Goal: Task Accomplishment & Management: Complete application form

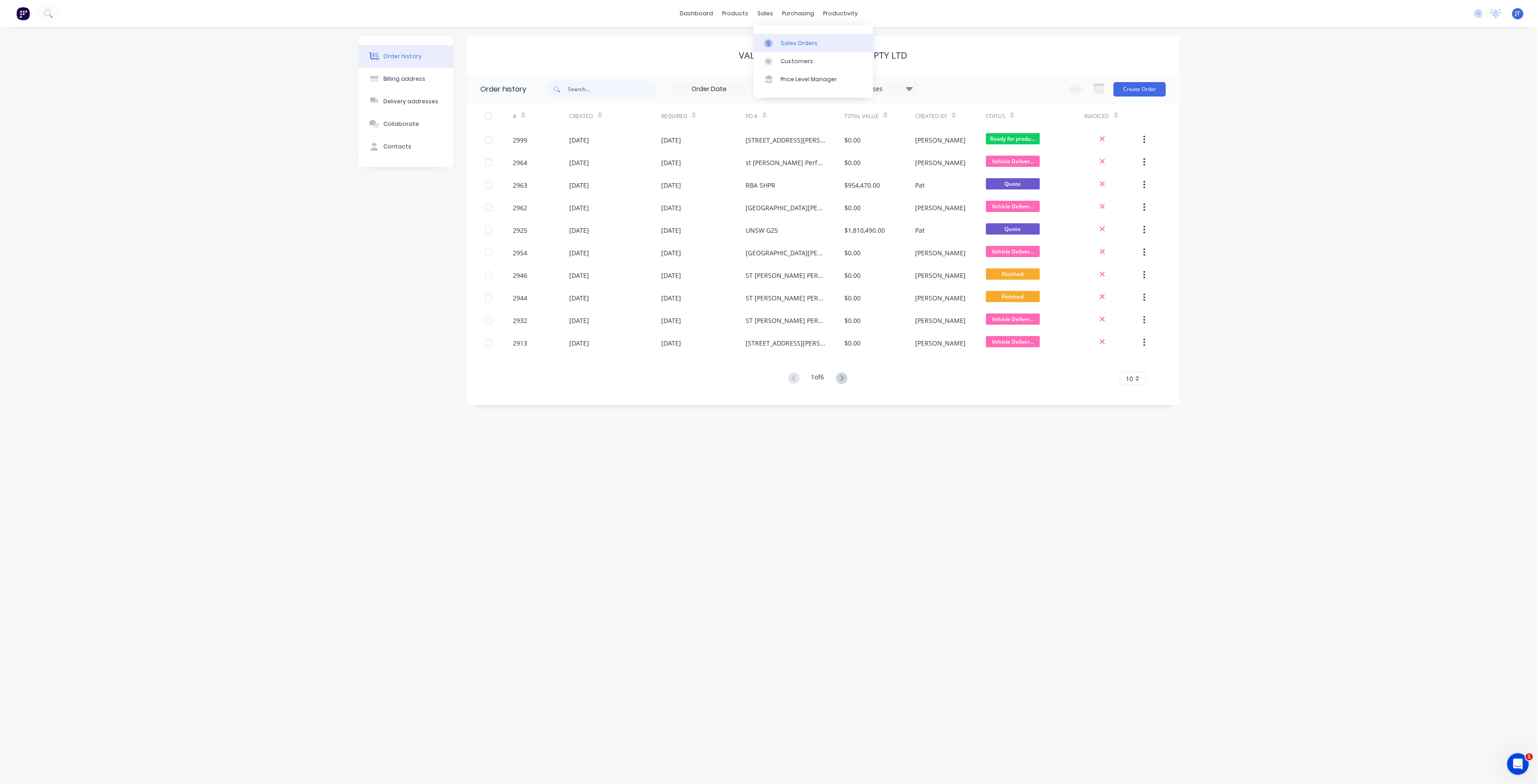
click at [780, 37] on link "Sales Orders" at bounding box center [814, 43] width 119 height 18
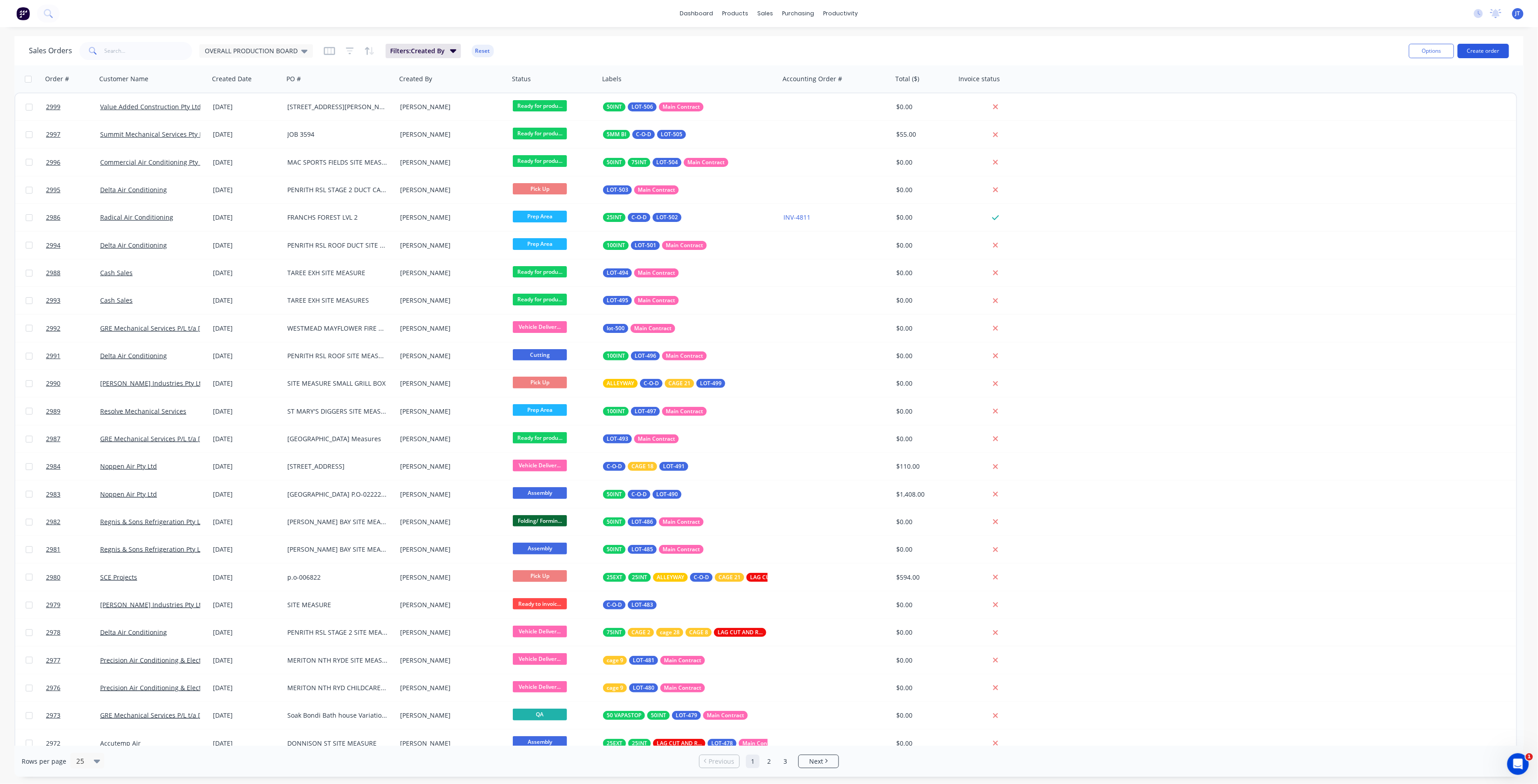
click at [1483, 54] on button "Create order" at bounding box center [1483, 51] width 52 height 15
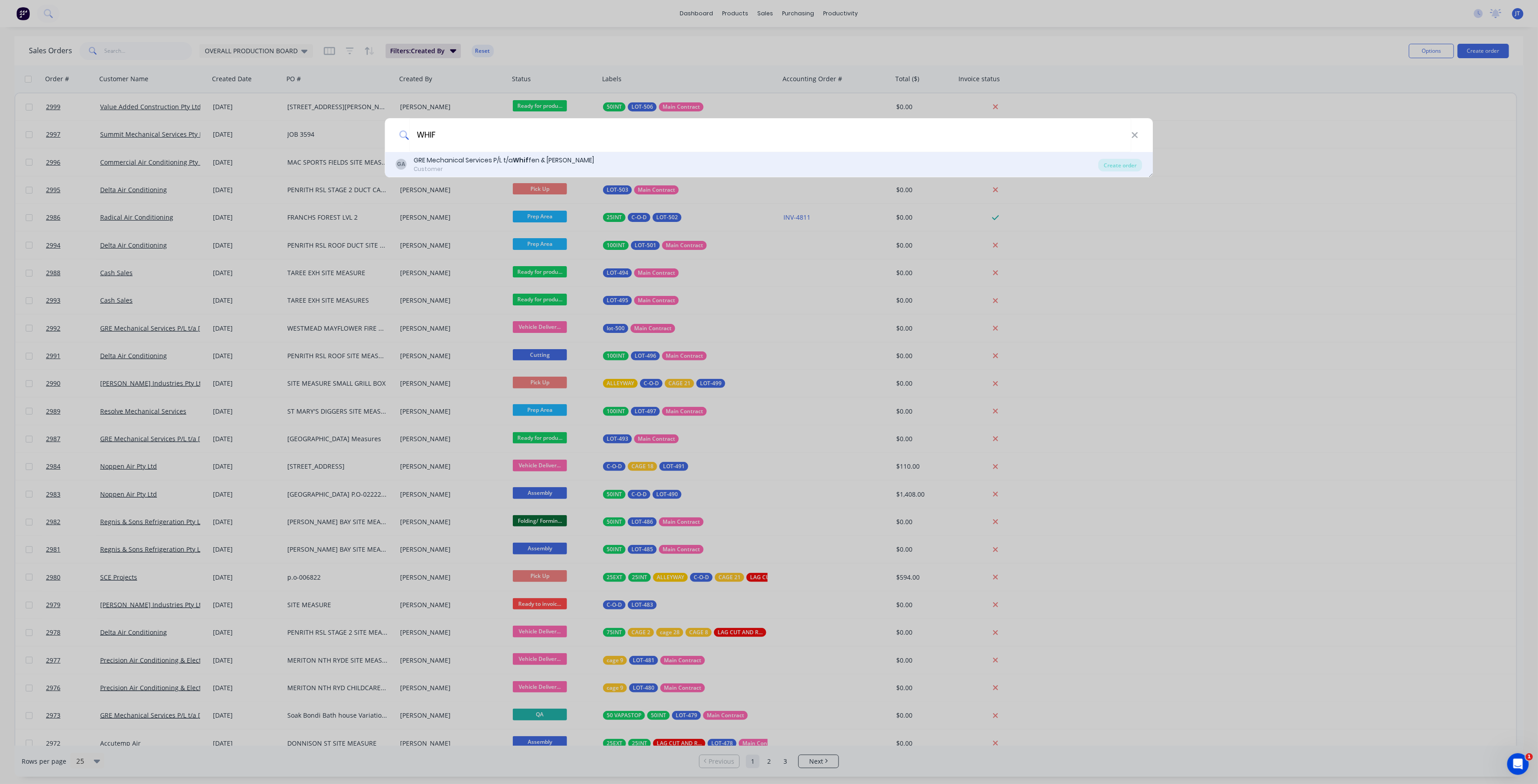
type input "WHIF"
click at [975, 160] on div "GA GRE Mechanical Services P/L t/a Whif fen & [PERSON_NAME] Customer" at bounding box center [748, 164] width 703 height 18
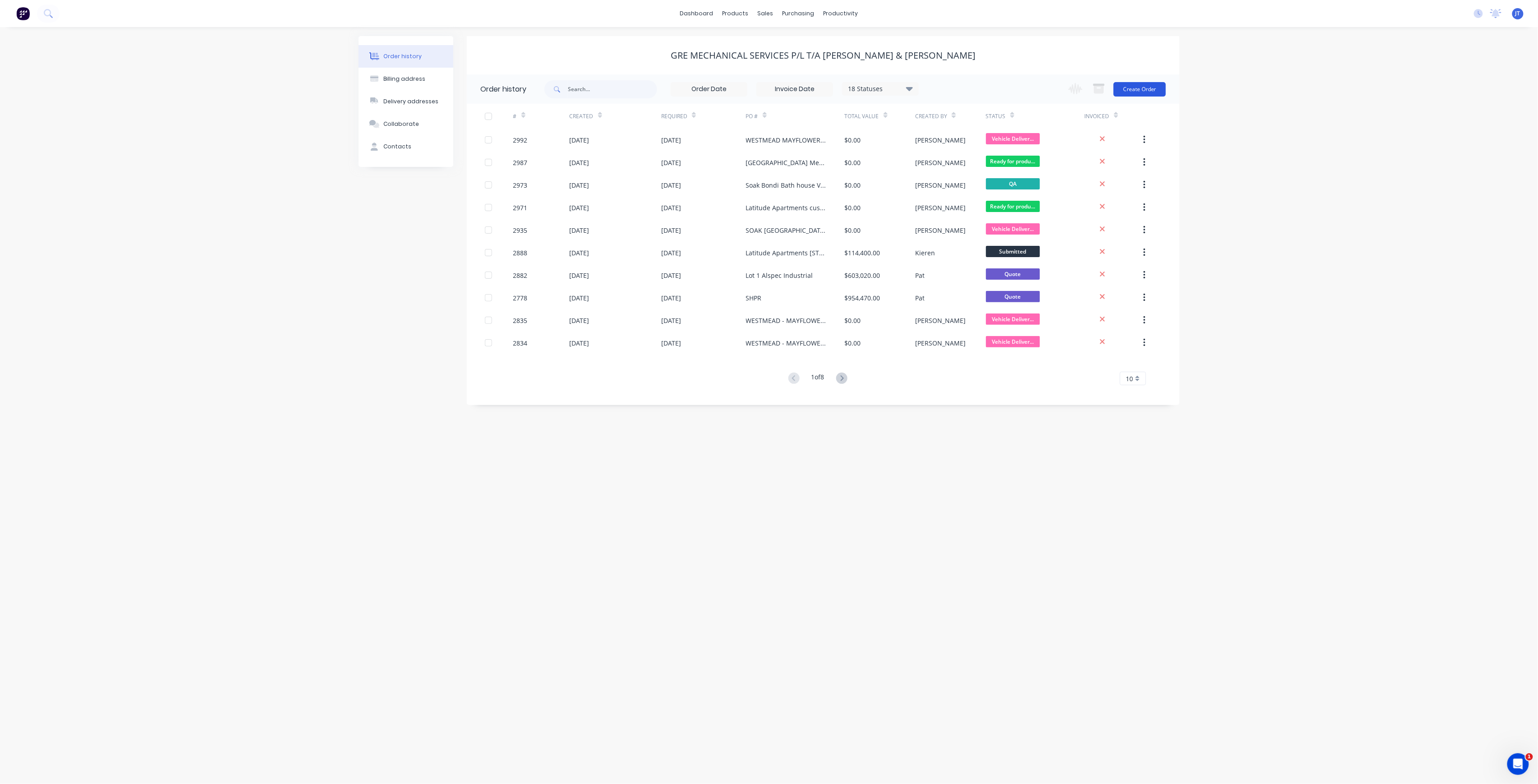
click at [1142, 92] on button "Create Order" at bounding box center [1140, 89] width 52 height 15
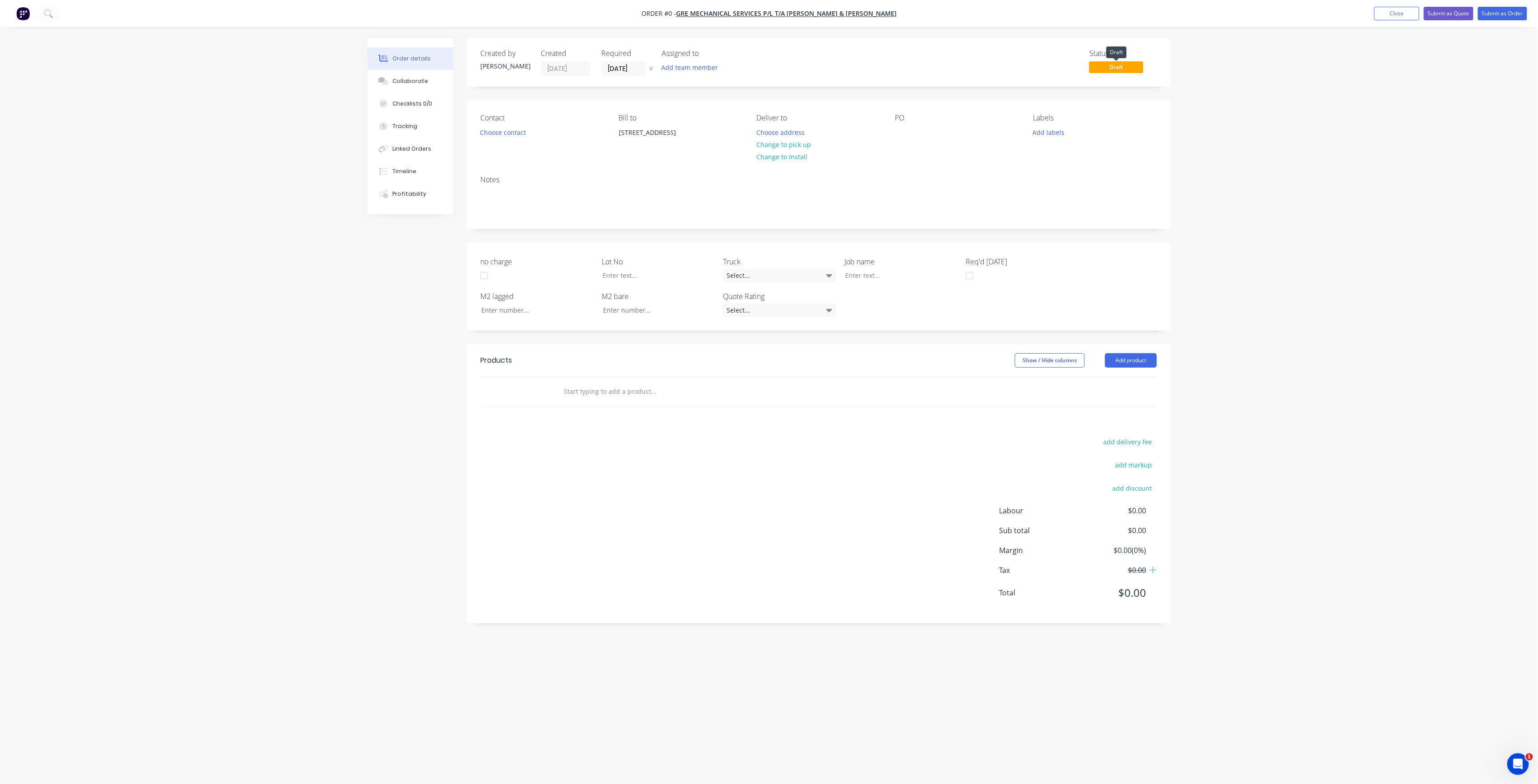
click at [1111, 68] on span "Draft" at bounding box center [1116, 68] width 54 height 12
click at [701, 74] on div "Add team member" at bounding box center [707, 69] width 90 height 14
click at [708, 69] on button "Add team member" at bounding box center [690, 68] width 67 height 12
click at [704, 68] on button "Add team member" at bounding box center [690, 68] width 67 height 12
click at [706, 111] on button "[PERSON_NAME] (You)" at bounding box center [730, 117] width 135 height 18
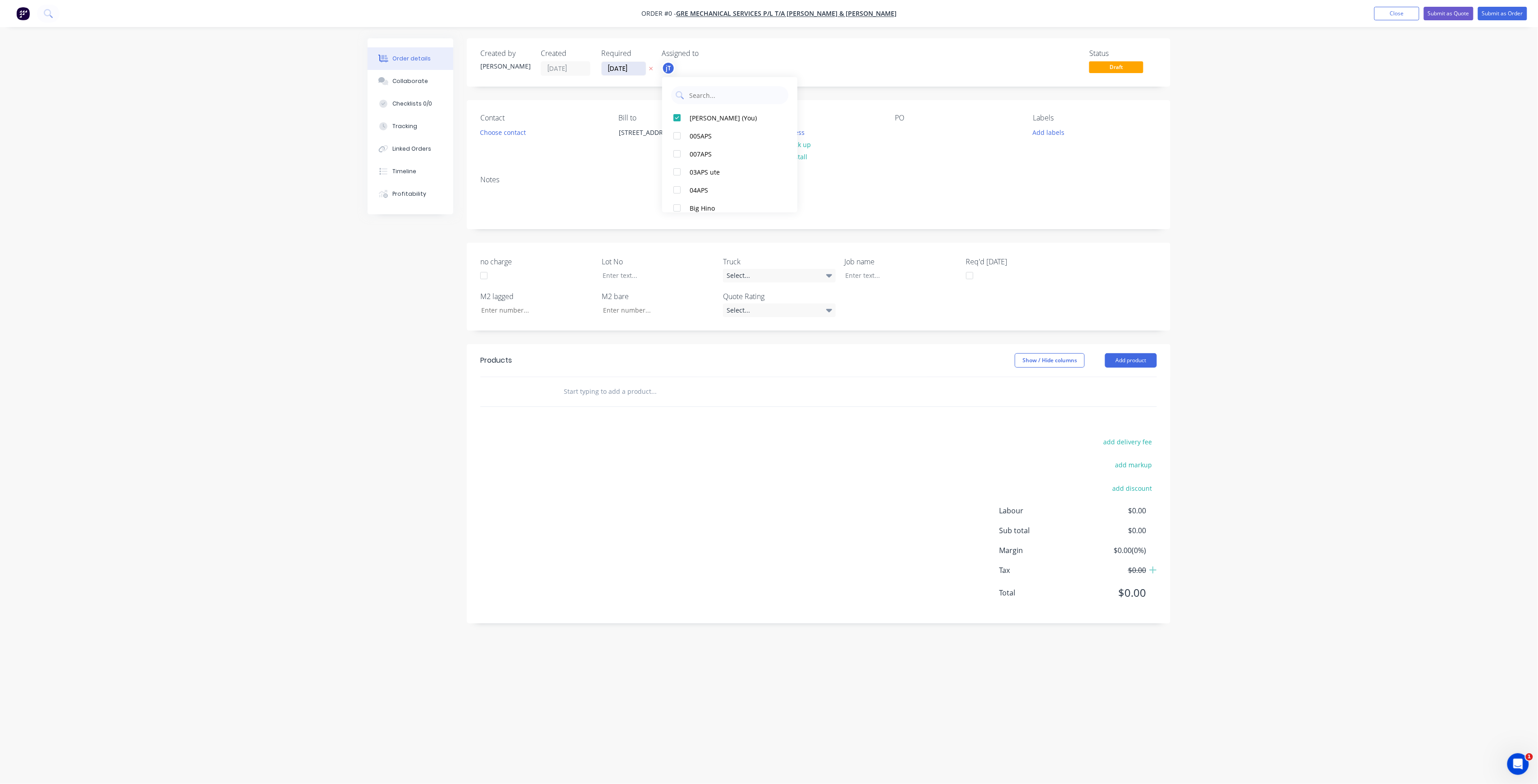
click at [637, 73] on div "Order details Collaborate Checklists 0/0 Tracking Linked Orders Timeline Profit…" at bounding box center [769, 375] width 821 height 673
click at [641, 73] on input "[DATE]" at bounding box center [624, 69] width 44 height 14
click at [672, 128] on div "8" at bounding box center [669, 132] width 14 height 14
type input "[DATE]"
click at [513, 133] on button "Choose contact" at bounding box center [503, 132] width 56 height 12
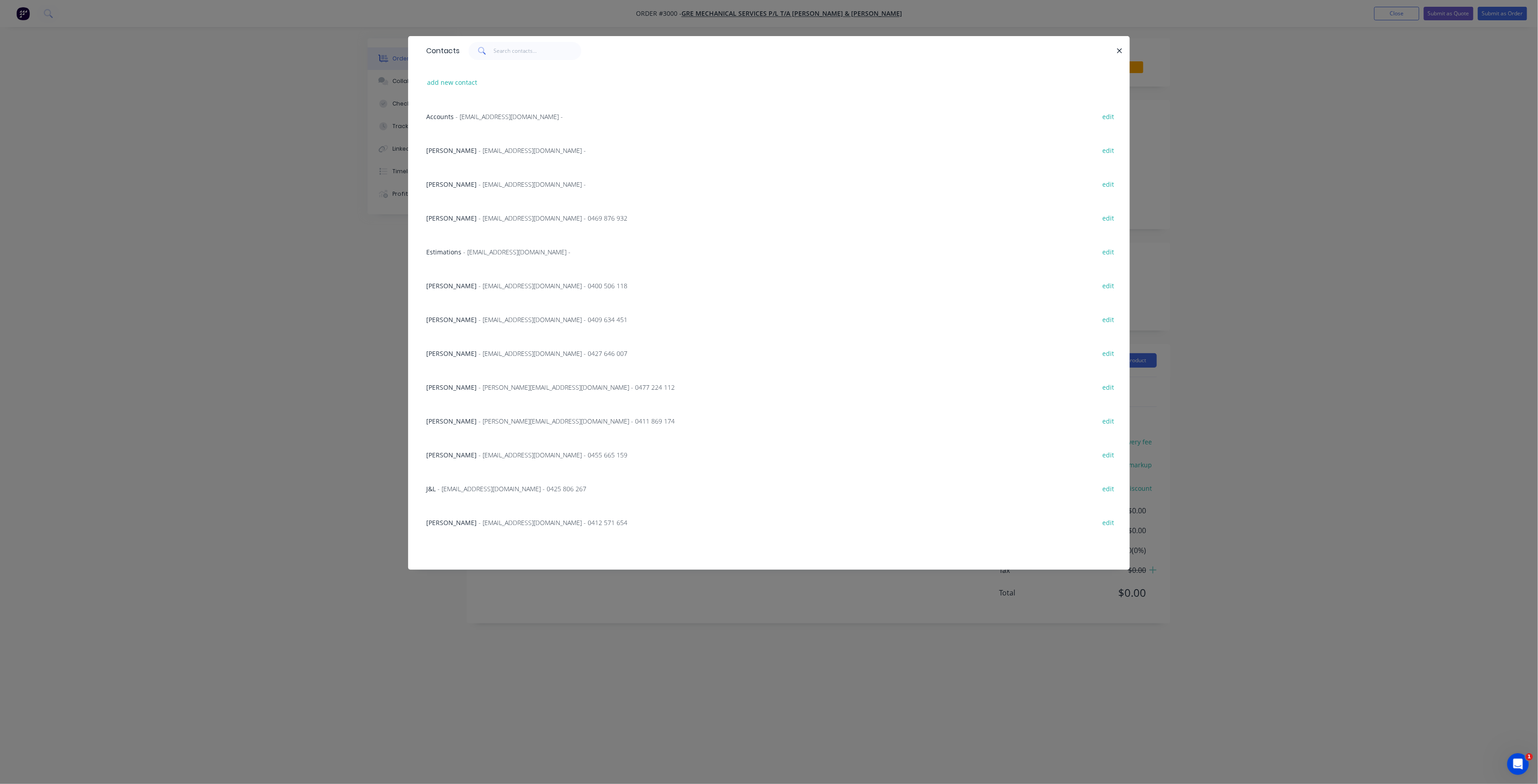
click at [466, 489] on span "- [EMAIL_ADDRESS][DOMAIN_NAME] - 0425 806 267" at bounding box center [512, 488] width 149 height 9
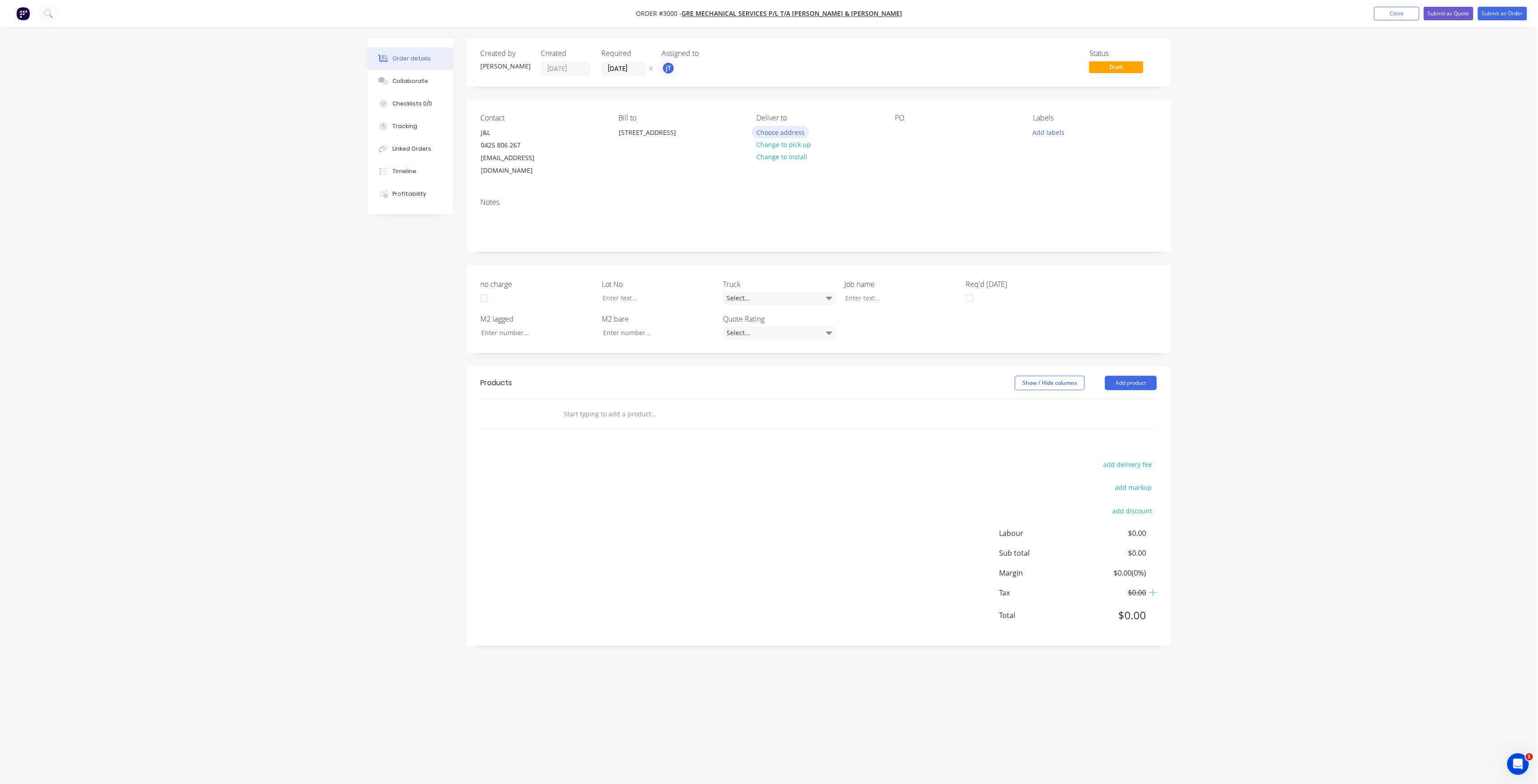
click at [787, 132] on button "Choose address" at bounding box center [780, 132] width 58 height 12
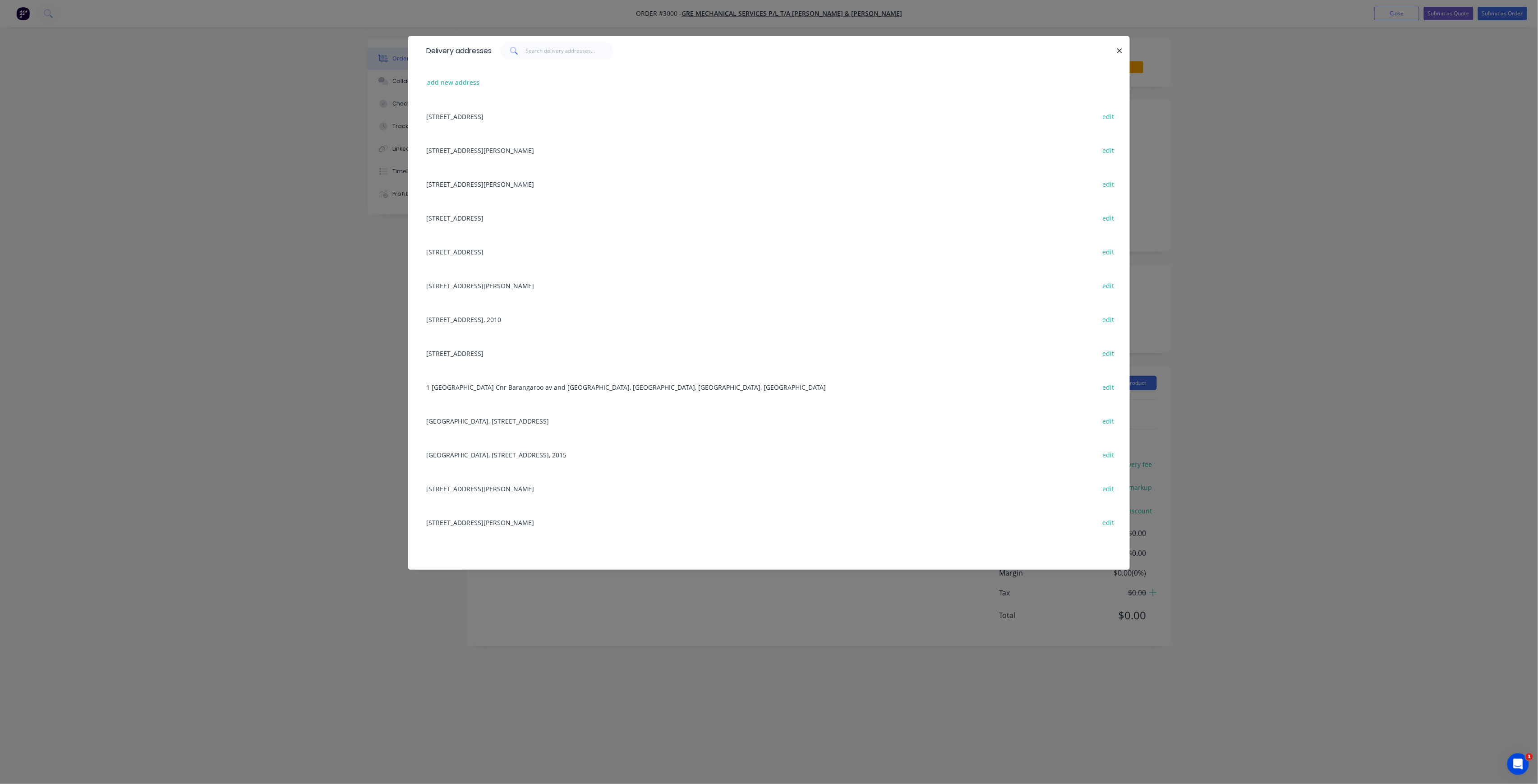
click at [553, 188] on div "[STREET_ADDRESS][PERSON_NAME] edit" at bounding box center [769, 184] width 695 height 34
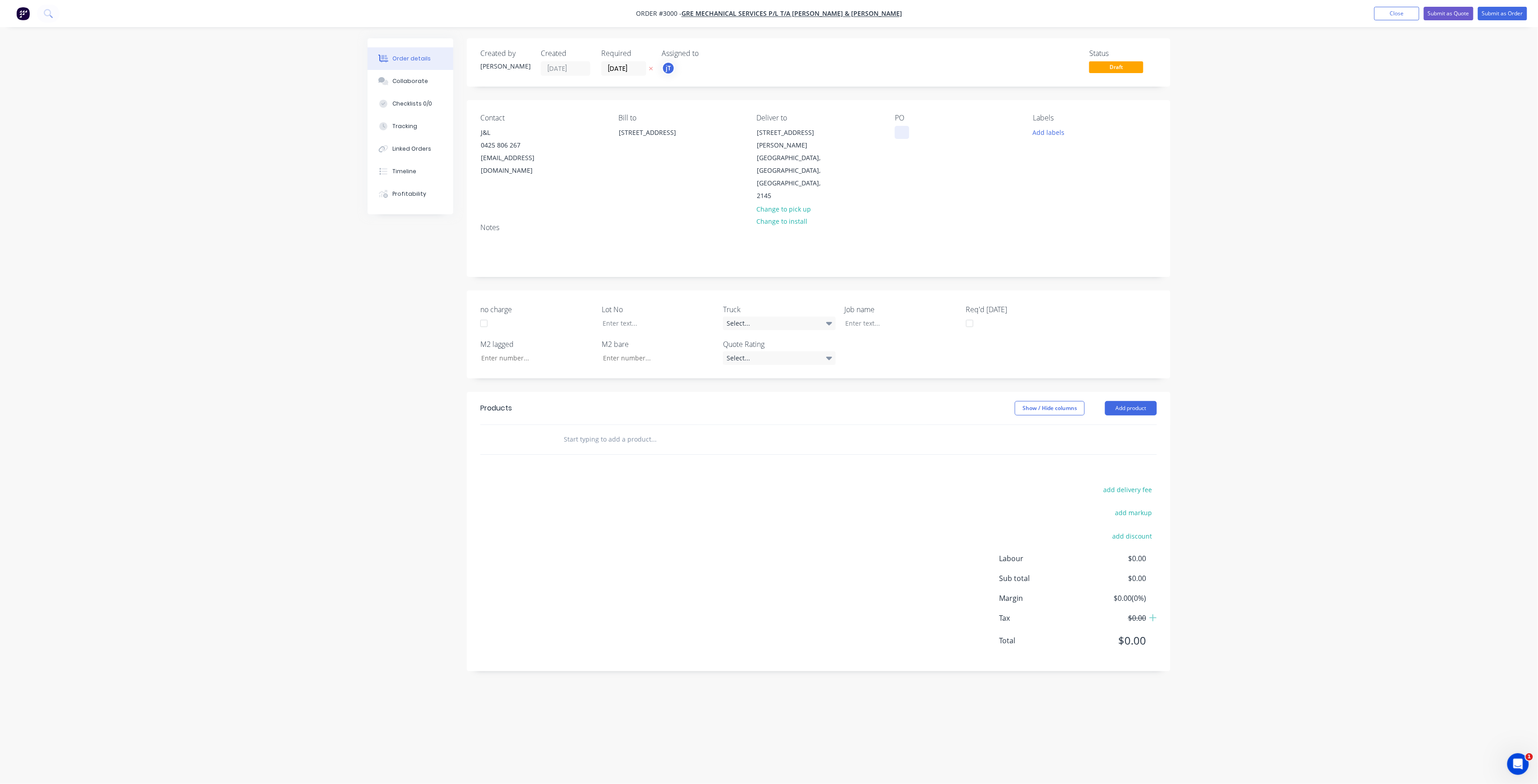
click at [899, 130] on div at bounding box center [902, 132] width 15 height 13
drag, startPoint x: 932, startPoint y: 147, endPoint x: 905, endPoint y: 133, distance: 30.4
click at [905, 133] on div "[GEOGRAPHIC_DATA] 5 LOWER GROUND RUN A" at bounding box center [946, 142] width 102 height 32
copy div "[GEOGRAPHIC_DATA] 5 LOWER GROUND RUN A"
drag, startPoint x: 1044, startPoint y: 136, endPoint x: 1049, endPoint y: 138, distance: 5.4
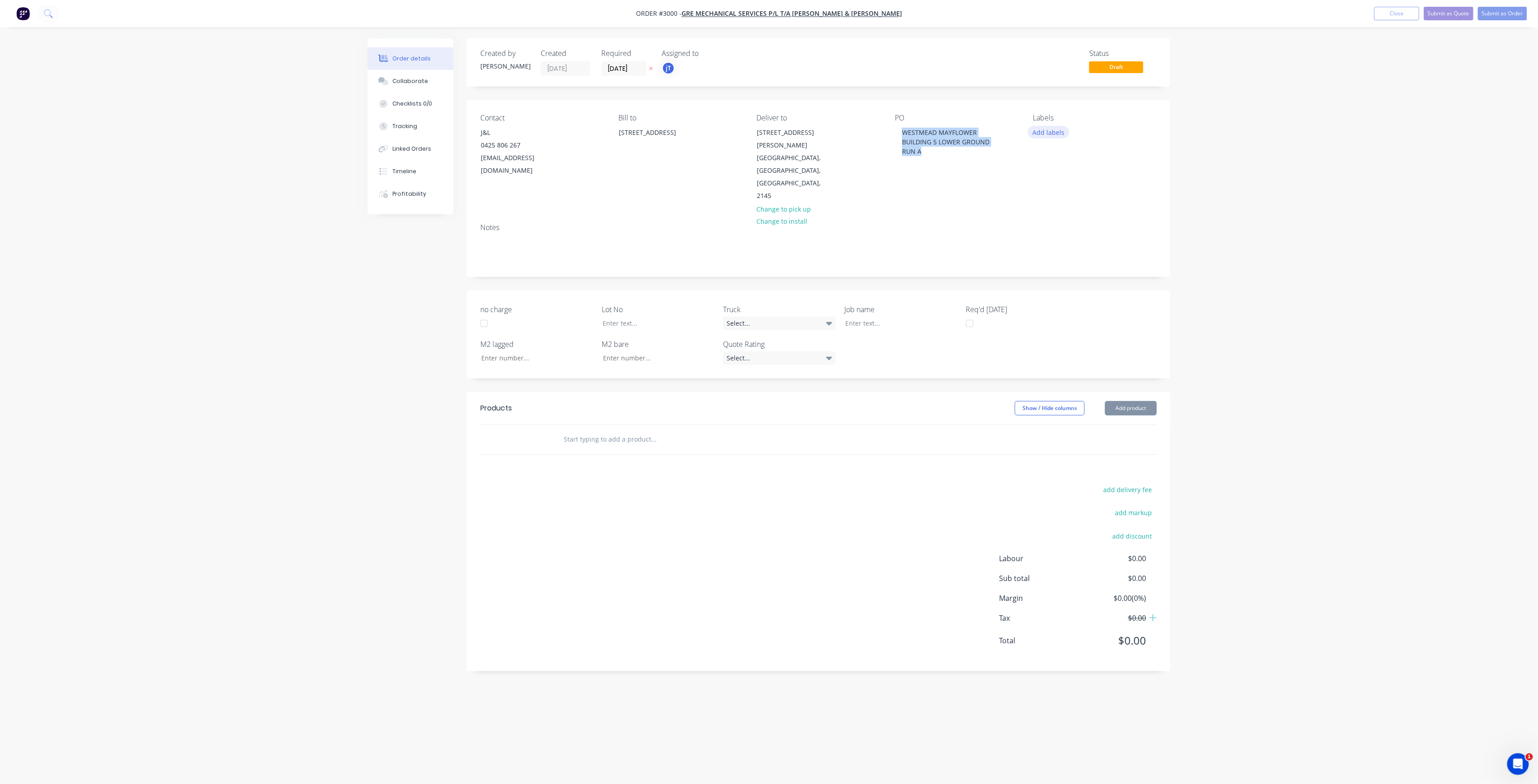
click at [1044, 136] on button "Add labels" at bounding box center [1049, 132] width 41 height 12
click at [1076, 157] on input "text" at bounding box center [1108, 159] width 94 height 18
click at [1065, 217] on div "LOT-507" at bounding box center [1072, 212] width 28 height 10
drag, startPoint x: 1078, startPoint y: 164, endPoint x: 1053, endPoint y: 170, distance: 25.7
click at [1053, 170] on div "LOT-507 Create new label LOT-507 edit" at bounding box center [1101, 182] width 135 height 90
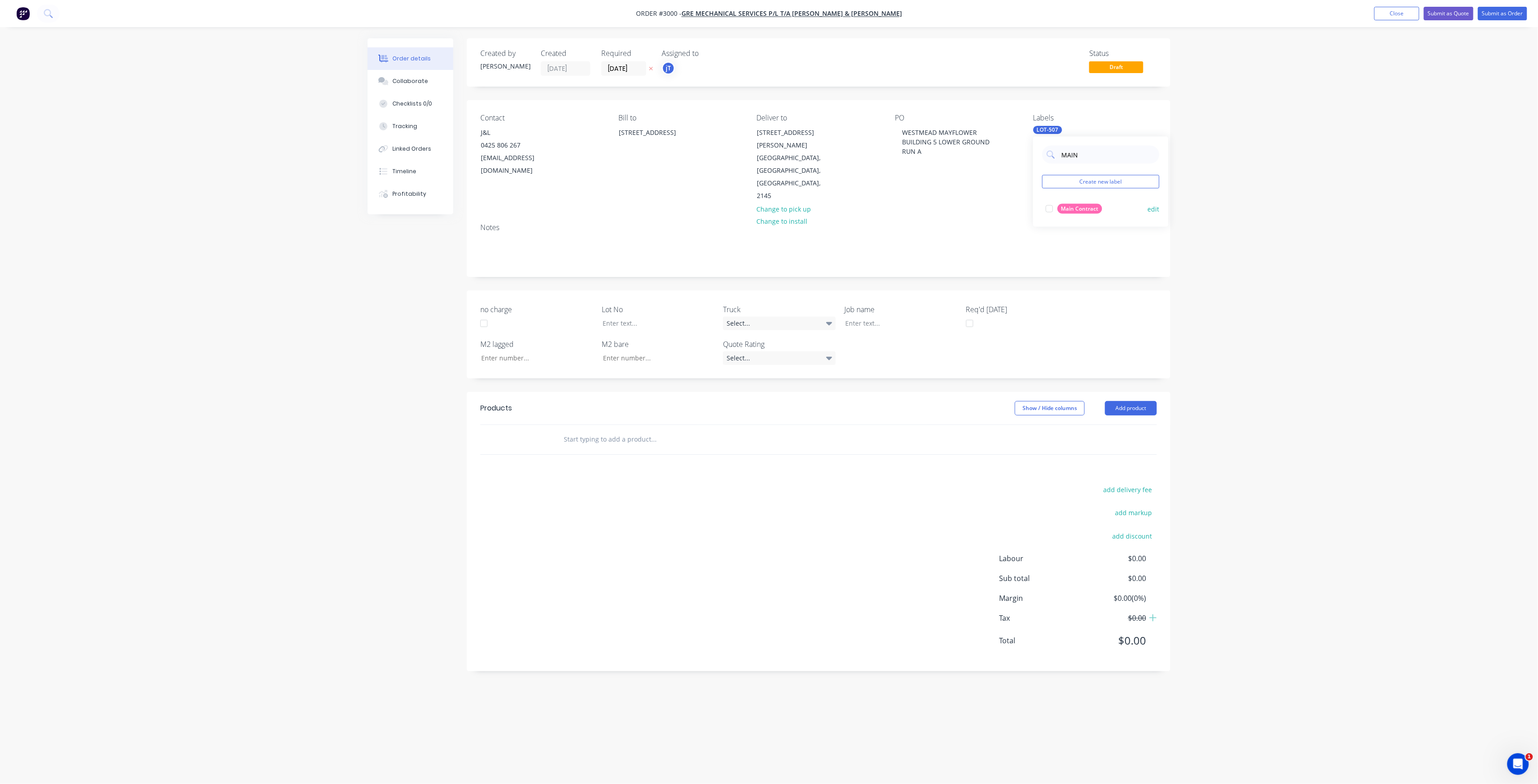
type input "MAIN"
click at [1076, 205] on div "Main Contract" at bounding box center [1081, 208] width 45 height 10
click at [585, 427] on div "Products Show / Hide columns Add product add delivery fee add markup add discou…" at bounding box center [818, 530] width 704 height 279
click at [604, 431] on input "text" at bounding box center [654, 439] width 180 height 18
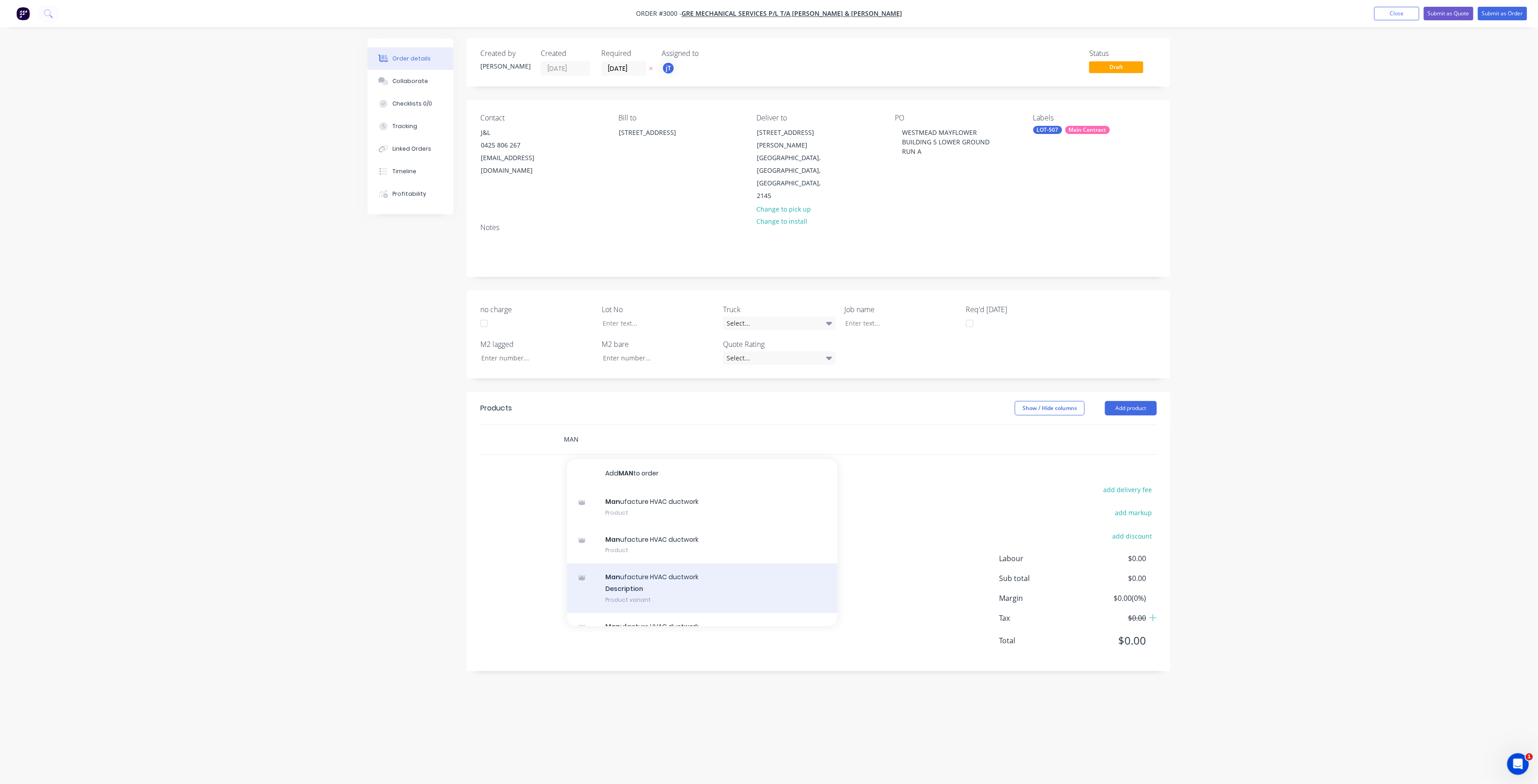
type input "MAN"
click at [646, 564] on div "Man ufacture HVAC ductwork Description Product variant" at bounding box center [702, 588] width 271 height 50
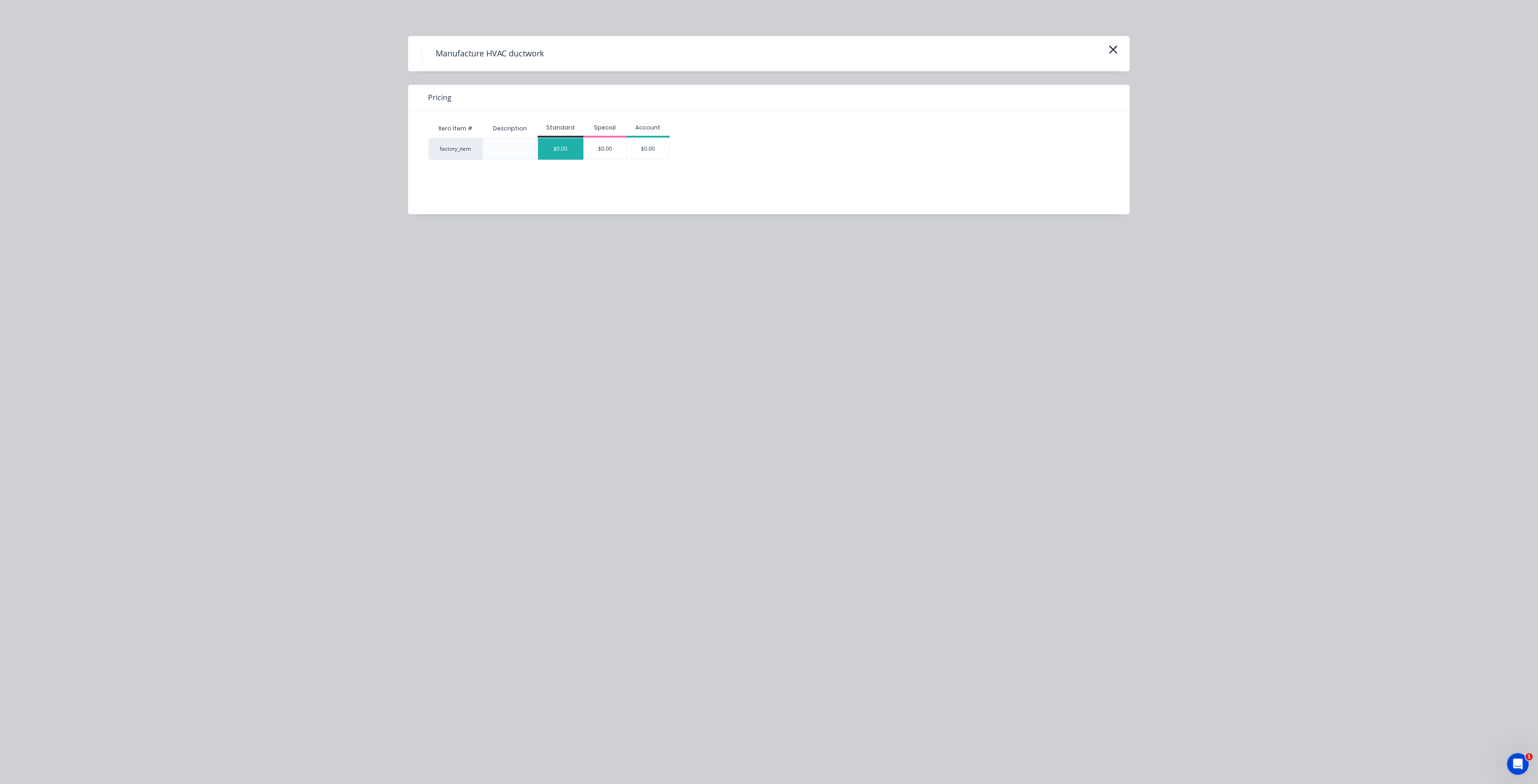
click at [576, 153] on div "$0.00" at bounding box center [561, 149] width 46 height 22
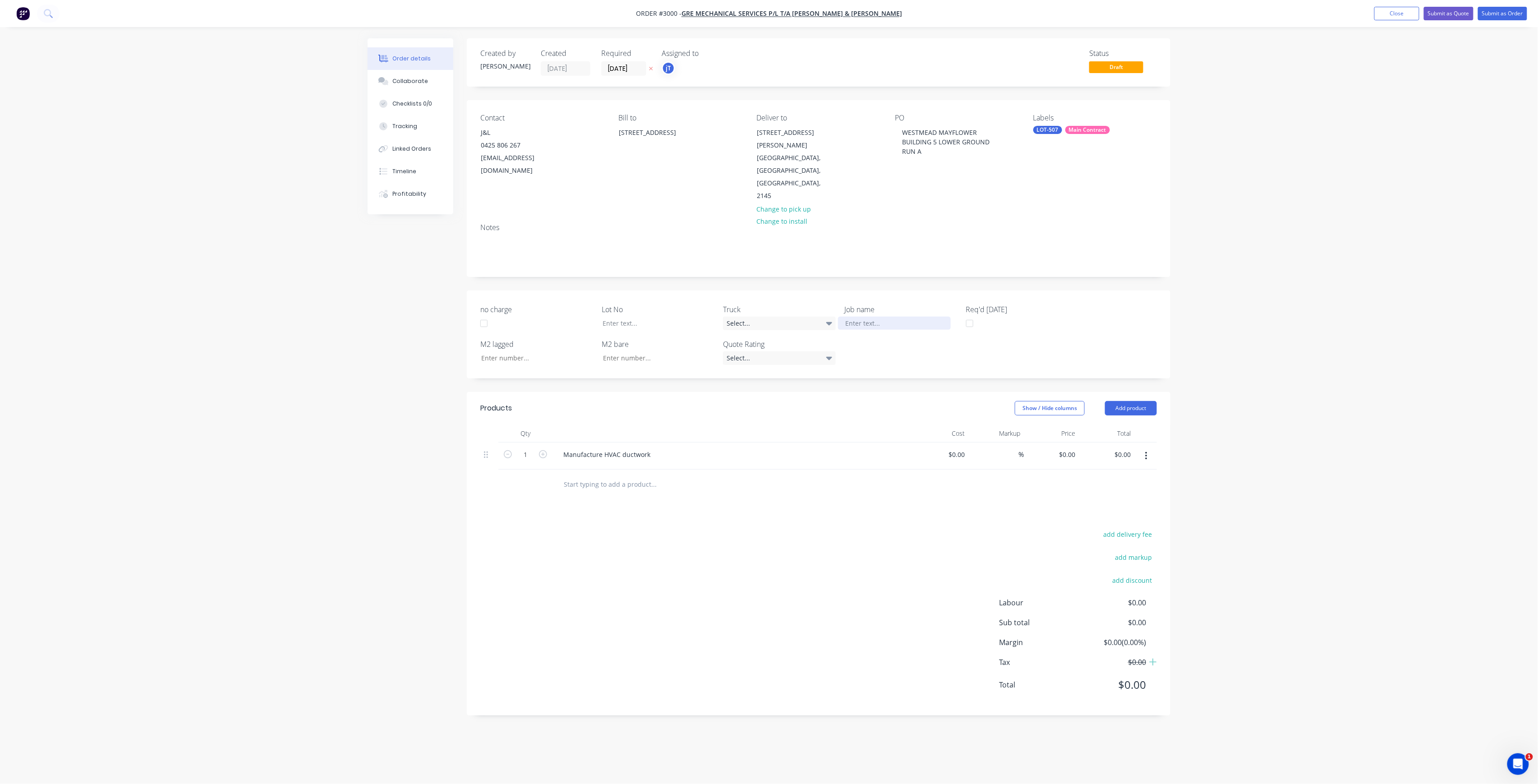
click at [885, 317] on div at bounding box center [894, 323] width 113 height 13
paste div
click at [629, 317] on div at bounding box center [651, 323] width 113 height 13
click at [1511, 19] on button "Submit as Order" at bounding box center [1503, 14] width 49 height 14
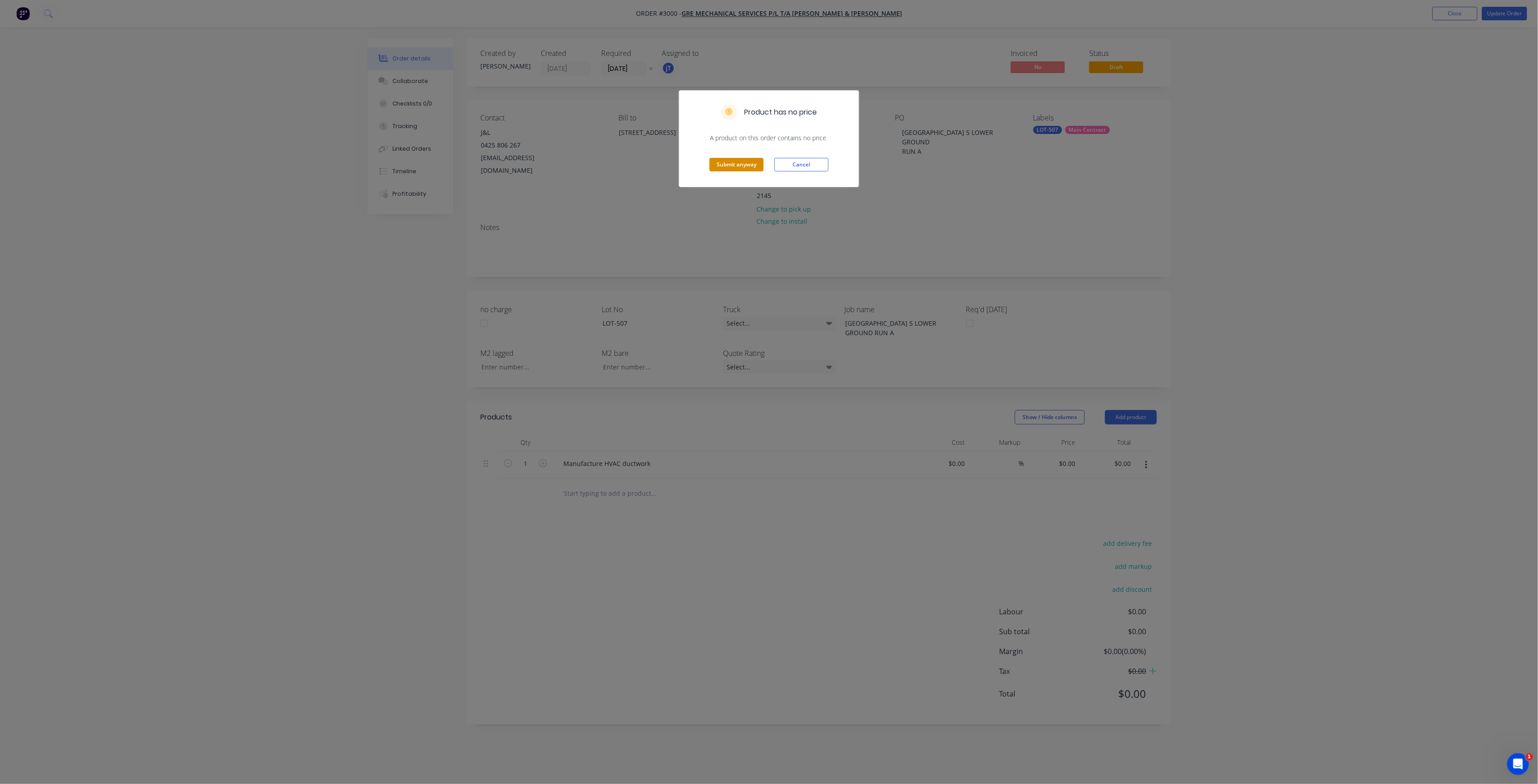
click at [737, 165] on button "Submit anyway" at bounding box center [736, 164] width 54 height 14
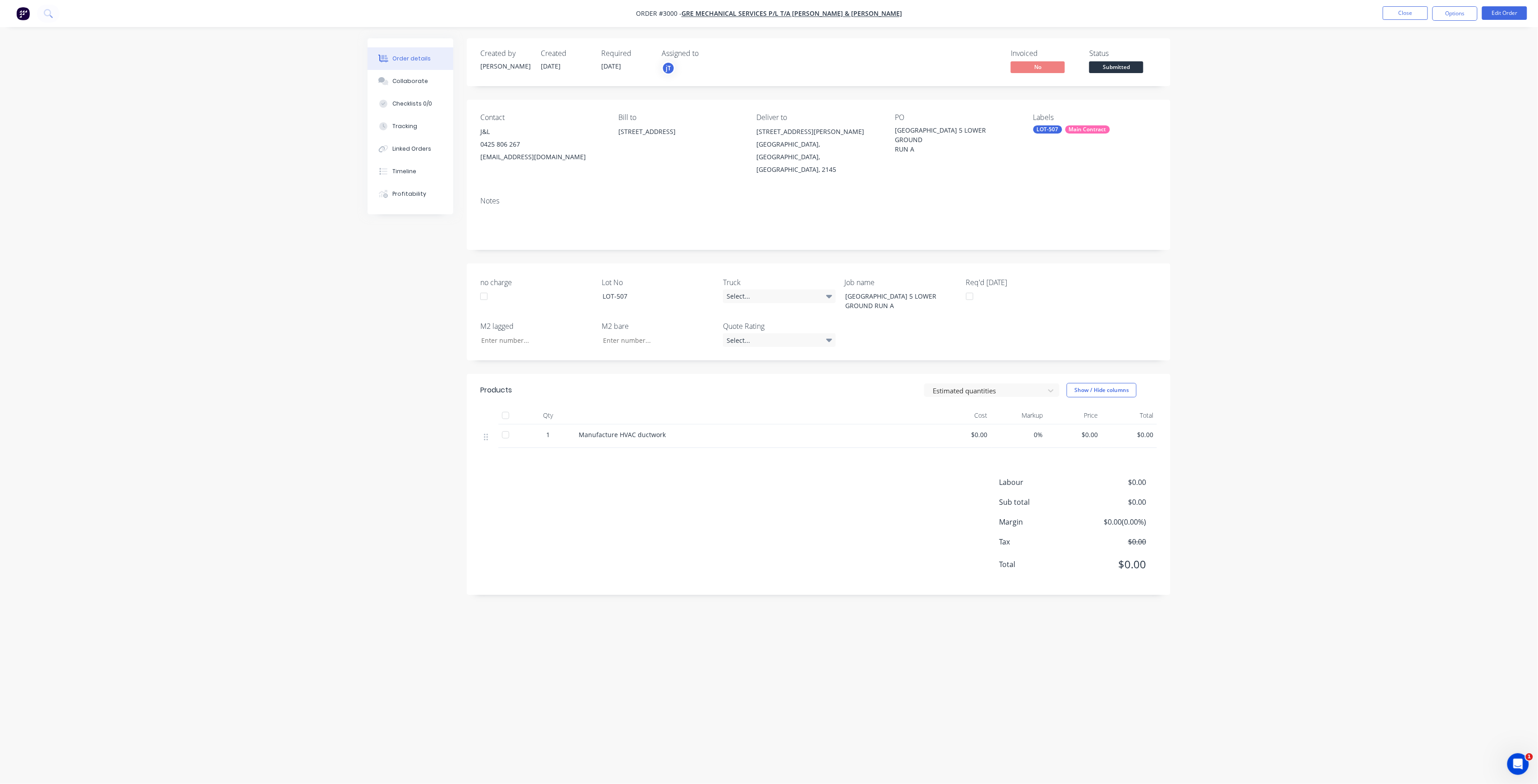
click at [1112, 68] on span "Submitted" at bounding box center [1116, 68] width 54 height 12
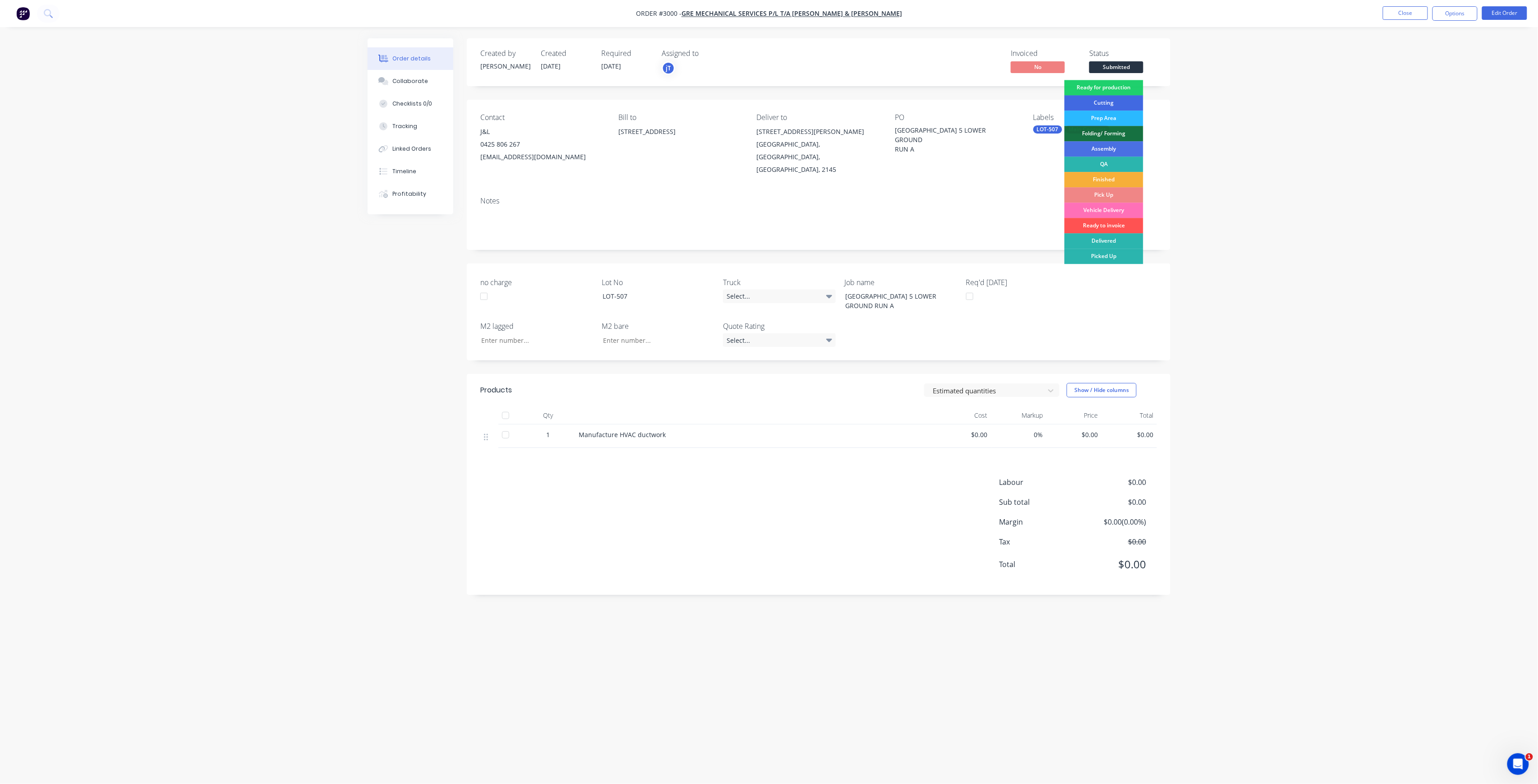
click at [1117, 95] on div "Ready for production Cutting Prep Area Folding/ Forming Assembly QA Finished Pi…" at bounding box center [1104, 193] width 79 height 225
click at [1123, 87] on div "Ready for production" at bounding box center [1104, 88] width 79 height 16
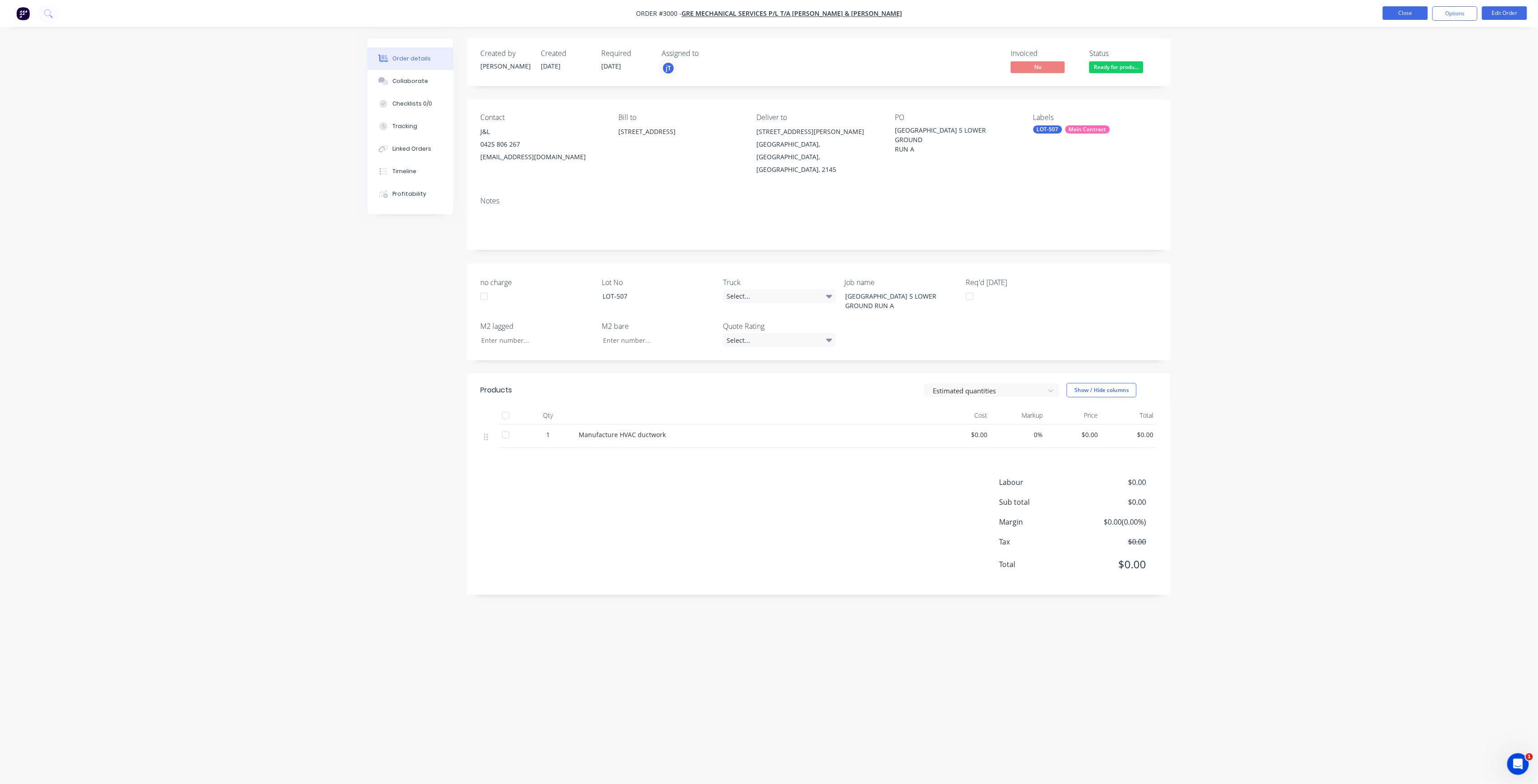
click at [1403, 17] on button "Close" at bounding box center [1406, 13] width 45 height 14
